Goal: Complete application form

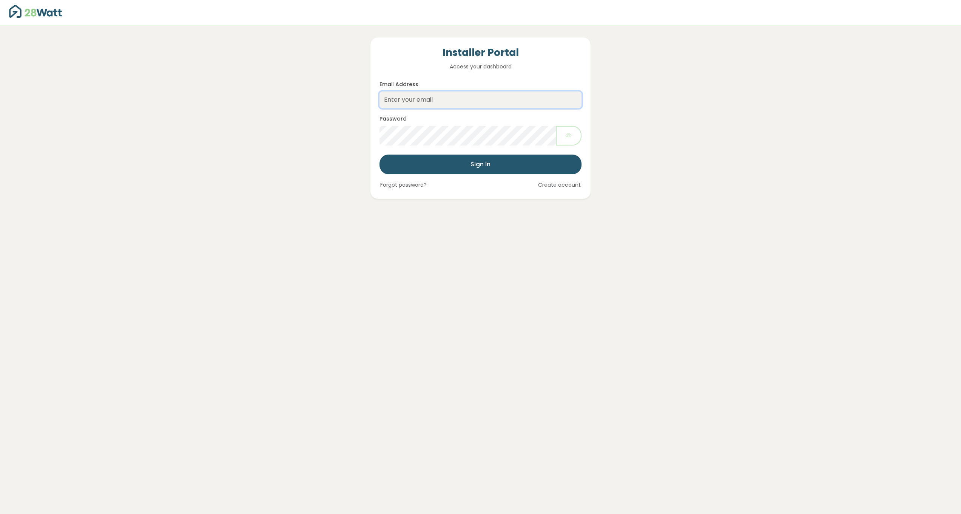
type input "thibault@28watt.com.au"
click at [480, 164] on button "Sign In" at bounding box center [481, 164] width 202 height 20
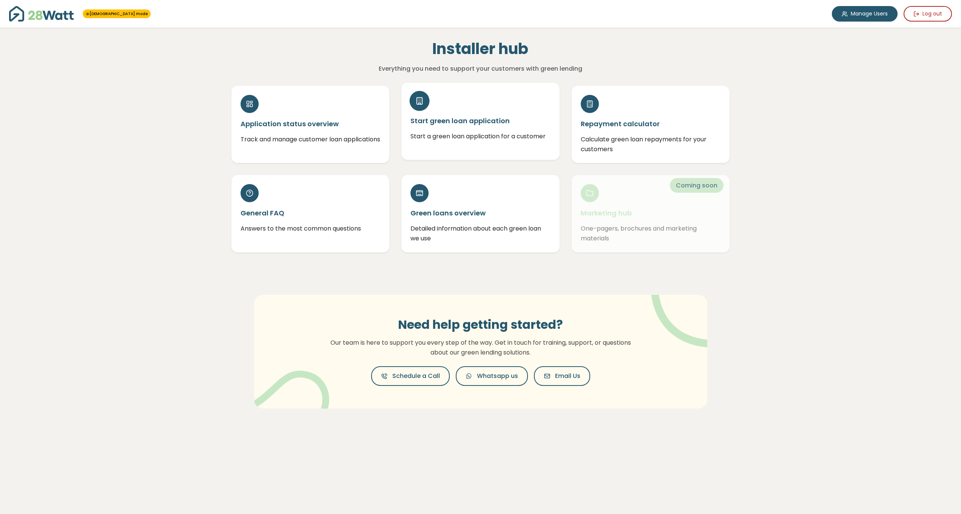
click at [474, 128] on div "Start green loan application Start a green loan application for a customer" at bounding box center [480, 121] width 158 height 77
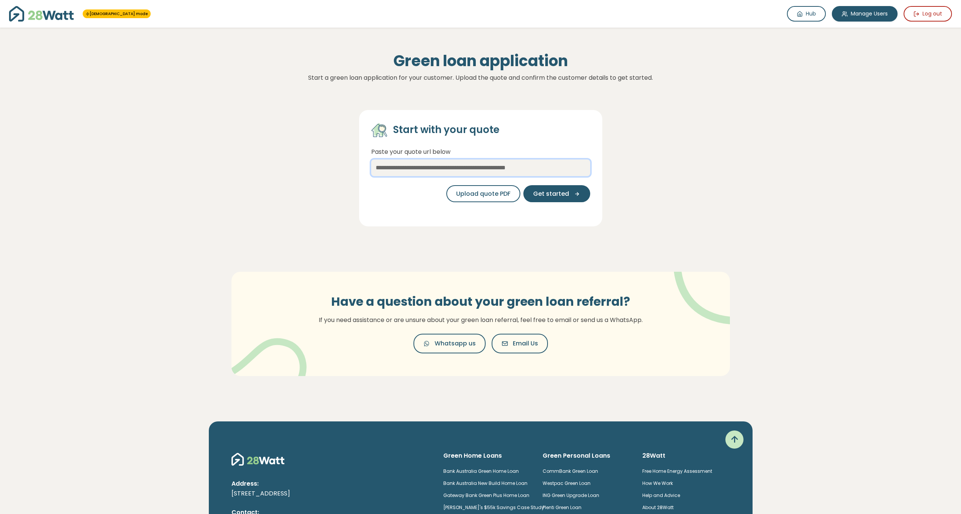
click at [489, 165] on input "text" at bounding box center [480, 167] width 219 height 17
